Goal: Contribute content: Contribute content

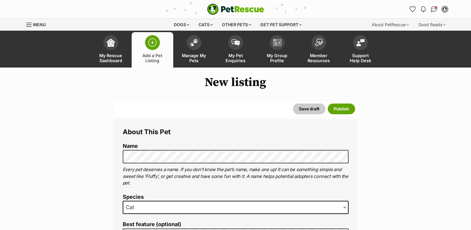
select select
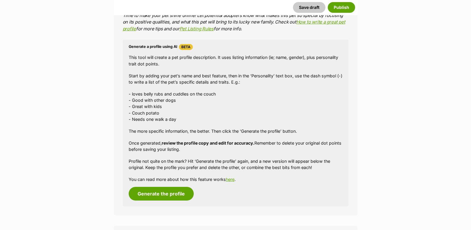
scroll to position [445, 0]
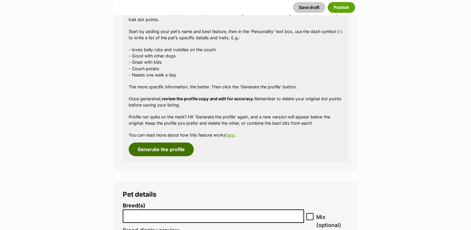
click at [178, 148] on button "Generate the profile" at bounding box center [161, 149] width 65 height 14
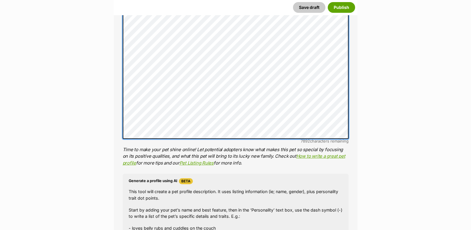
scroll to position [226, 0]
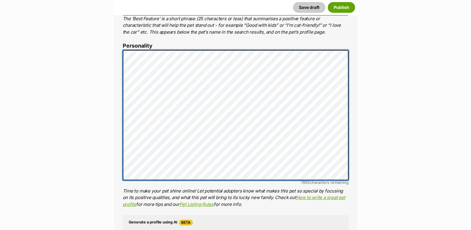
click at [126, 48] on li "Personality 7892 characters remaining Time to make your pet shine online! Let p…" at bounding box center [236, 125] width 226 height 165
click at [124, 45] on li "Personality 7892 characters remaining Time to make your pet shine online! Let p…" at bounding box center [236, 125] width 226 height 165
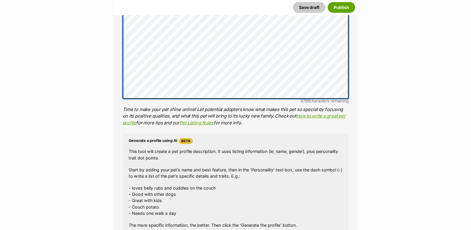
scroll to position [374, 0]
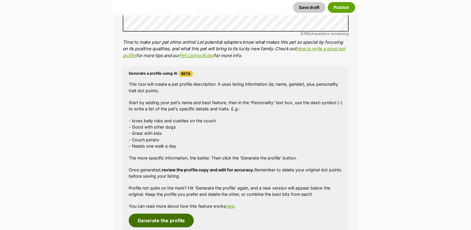
click at [166, 218] on button "Generate the profile" at bounding box center [161, 220] width 65 height 14
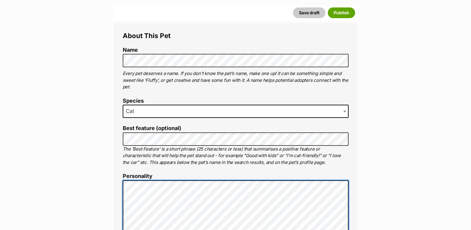
scroll to position [113, 0]
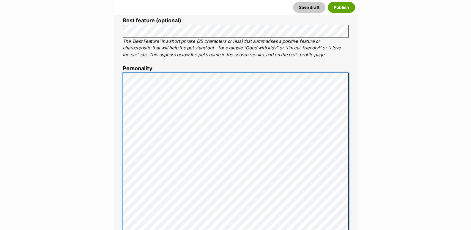
scroll to position [232, 0]
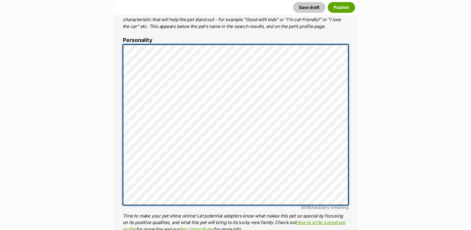
click at [121, 64] on div "About This Pet Name Henlo there, it looks like you might be using the pet name …" at bounding box center [236, 151] width 244 height 528
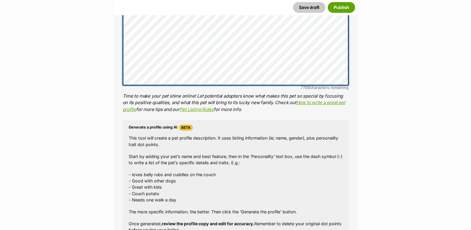
scroll to position [380, 0]
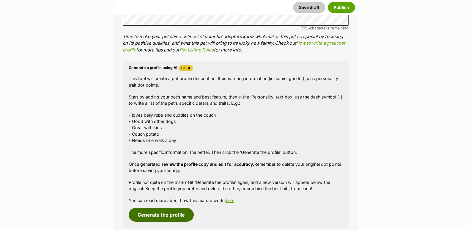
click at [185, 217] on button "Generate the profile" at bounding box center [161, 215] width 65 height 14
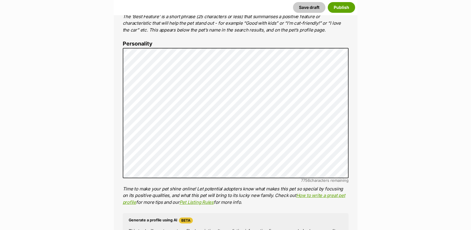
scroll to position [226, 0]
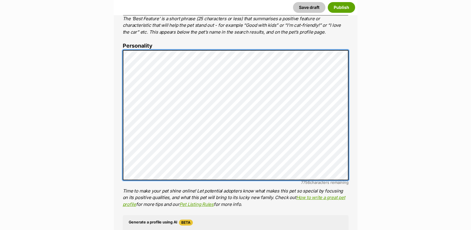
click at [116, 31] on div "About This Pet Name Henlo there, it looks like you might be using the pet name …" at bounding box center [236, 141] width 244 height 497
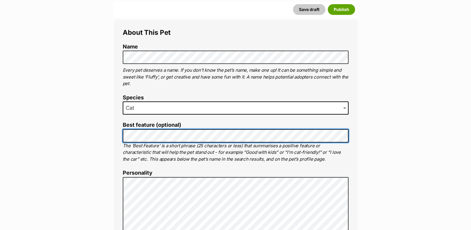
scroll to position [89, 0]
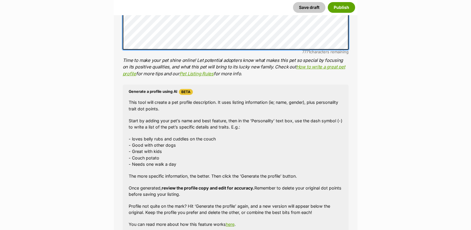
scroll to position [445, 0]
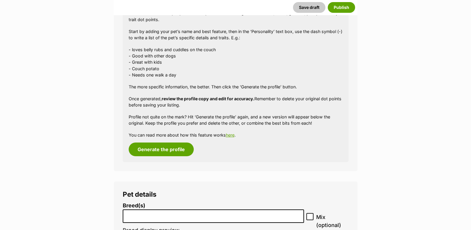
click at [160, 156] on div "Generate a profile using AI Beta This tool will create a pet profile descriptio…" at bounding box center [236, 78] width 226 height 167
click at [161, 153] on button "Generate the profile" at bounding box center [161, 149] width 65 height 14
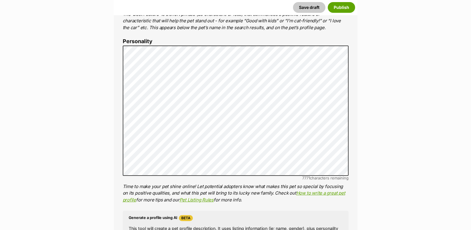
scroll to position [238, 0]
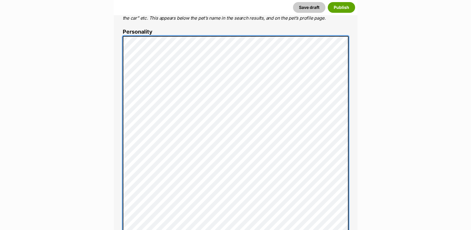
scroll to position [246, 0]
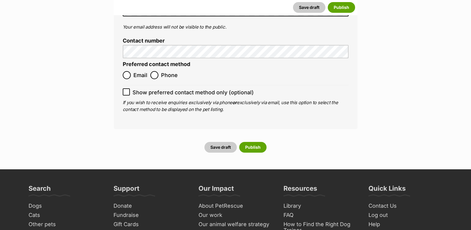
scroll to position [2065, 0]
